Goal: Participate in discussion: Engage in conversation with other users on a specific topic

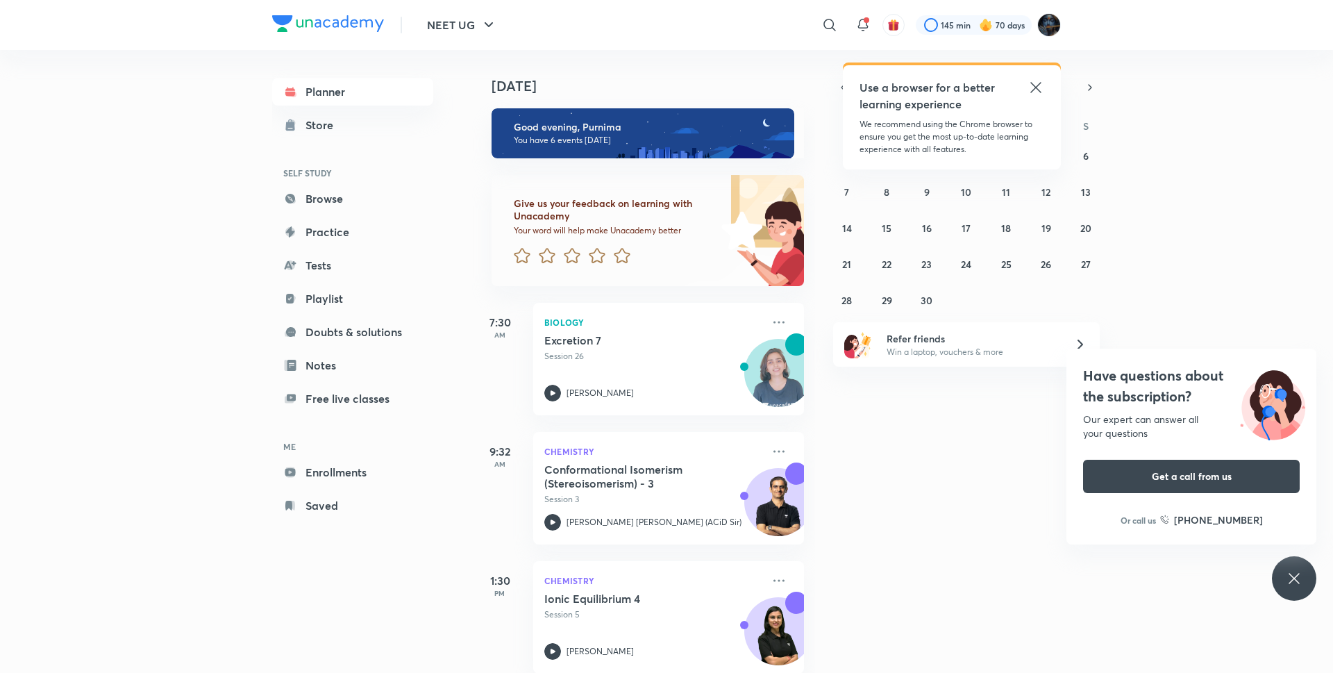
scroll to position [415, 0]
